Goal: Find specific page/section: Find specific page/section

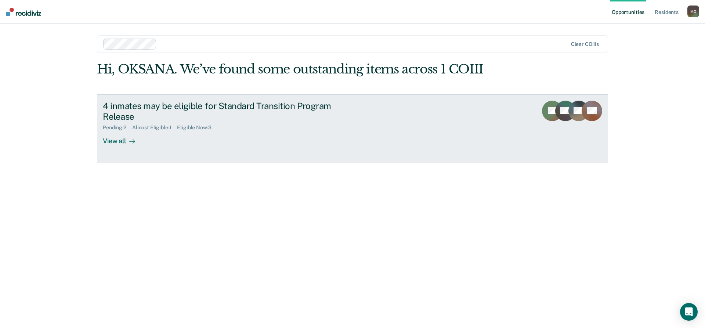
click at [108, 140] on div "View all" at bounding box center [123, 138] width 41 height 14
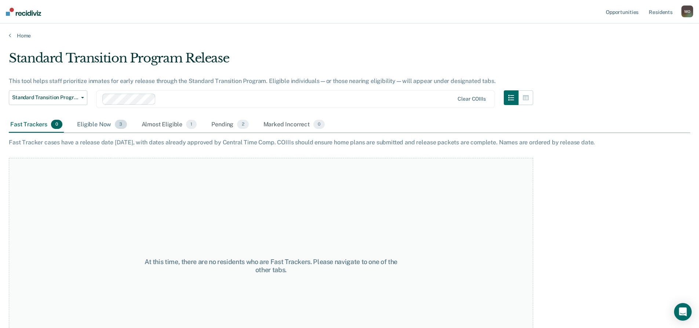
click at [94, 127] on div "Eligible Now 3" at bounding box center [102, 125] width 52 height 16
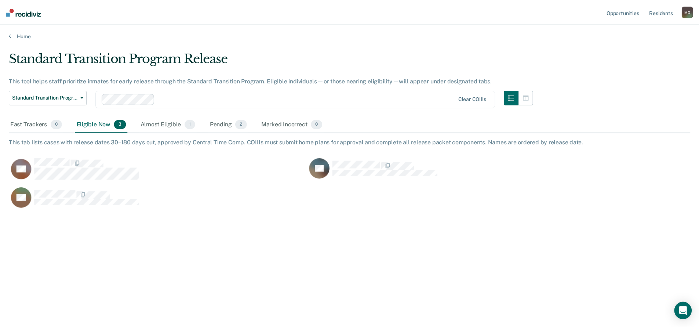
scroll to position [217, 682]
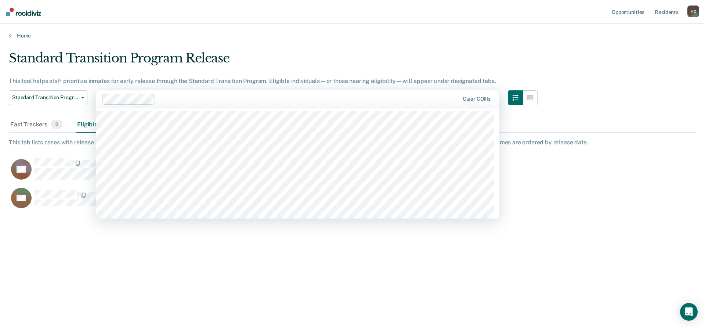
click at [189, 101] on div at bounding box center [309, 99] width 300 height 8
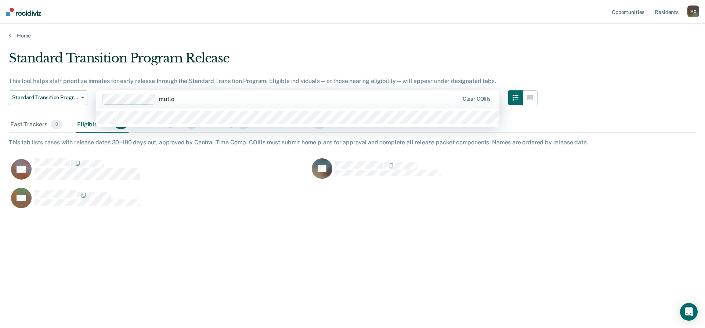
type input "mutlos"
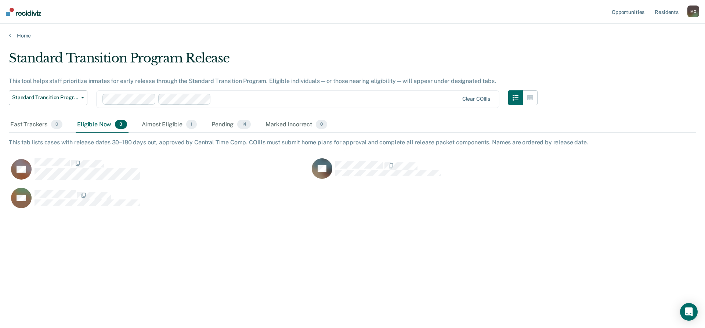
click at [147, 98] on div "Loading data..." at bounding box center [352, 162] width 687 height 222
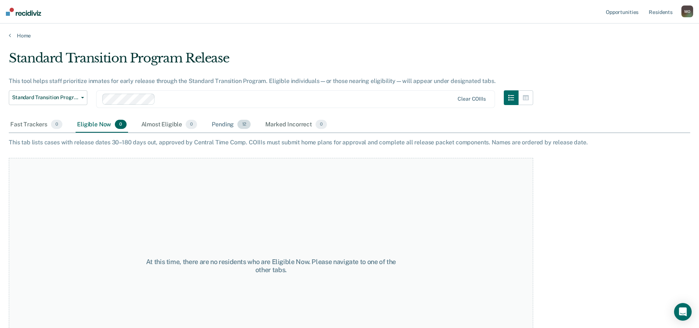
click at [219, 126] on div "Pending 12" at bounding box center [231, 125] width 42 height 16
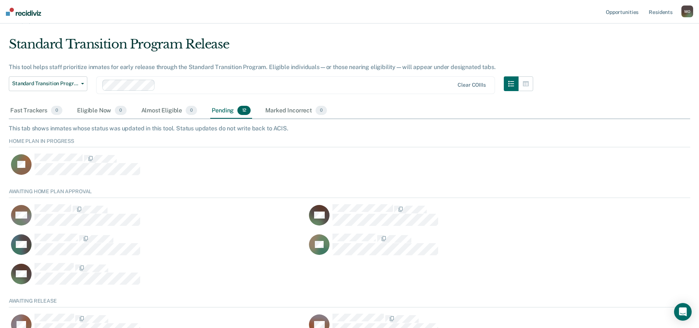
scroll to position [0, 0]
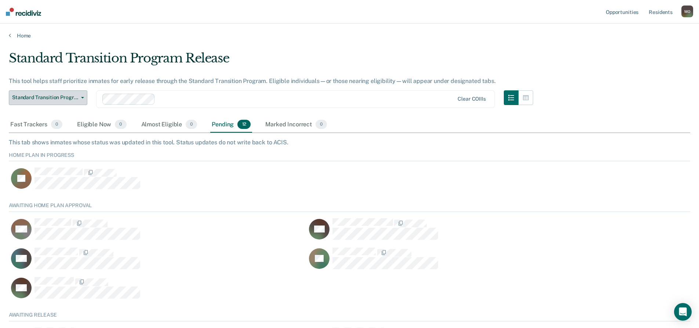
click at [76, 99] on span "Standard Transition Program Release" at bounding box center [45, 97] width 66 height 6
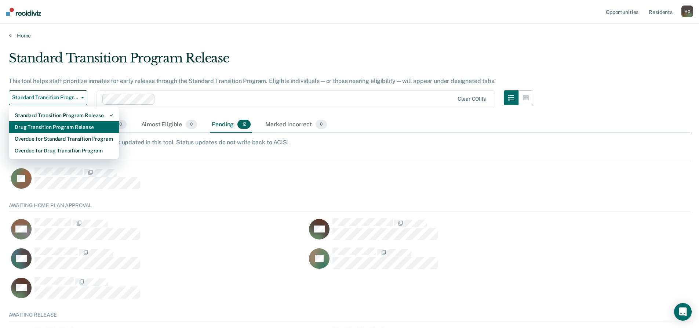
click at [70, 128] on div "Drug Transition Program Release" at bounding box center [64, 127] width 98 height 12
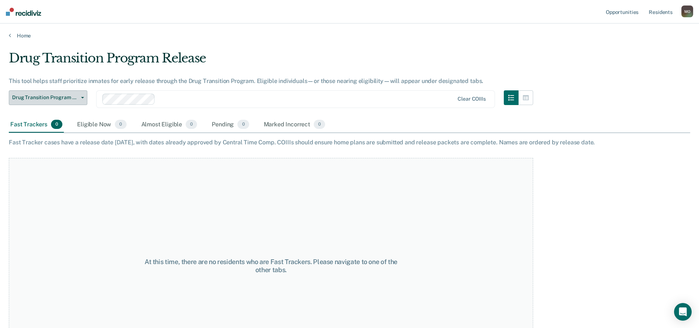
click at [85, 98] on button "Drug Transition Program Release" at bounding box center [48, 97] width 79 height 15
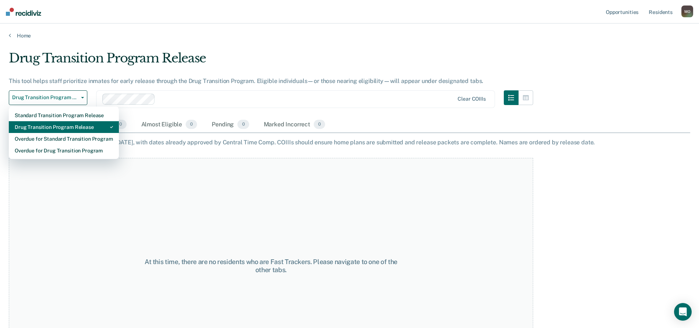
click at [66, 124] on div "Drug Transition Program Release" at bounding box center [64, 127] width 98 height 12
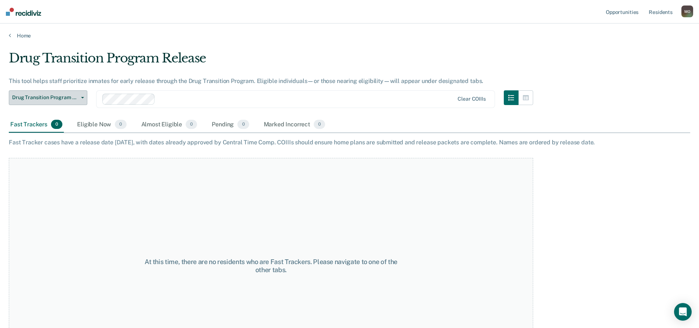
click at [84, 96] on button "Drug Transition Program Release" at bounding box center [48, 97] width 79 height 15
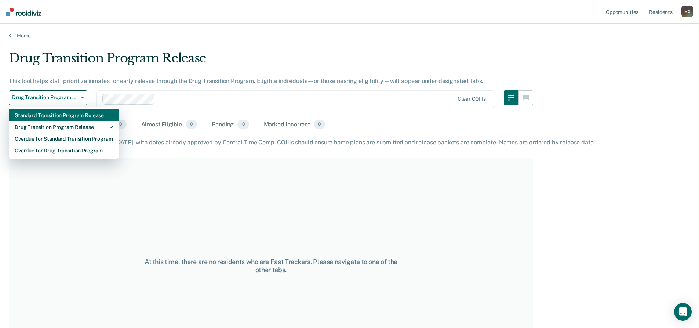
click at [72, 115] on div "Standard Transition Program Release" at bounding box center [64, 115] width 98 height 12
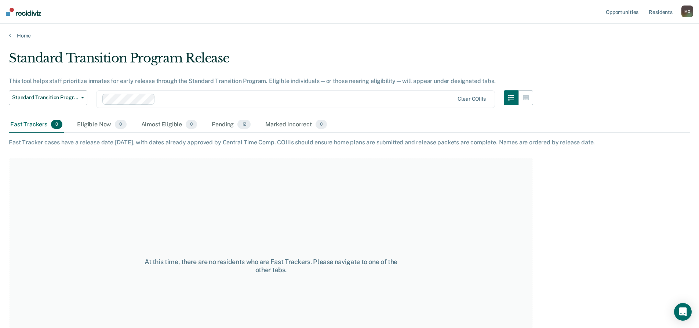
click at [396, 63] on div "Standard Transition Program Release" at bounding box center [271, 61] width 525 height 21
